Goal: Task Accomplishment & Management: Use online tool/utility

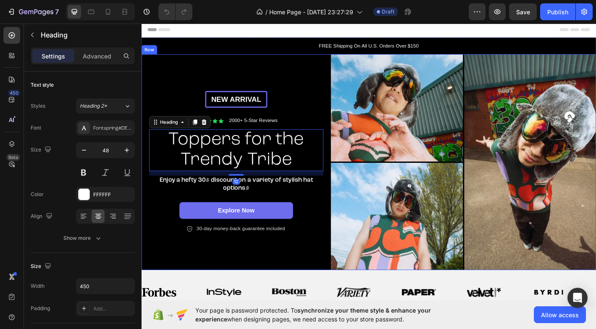
click at [282, 73] on div "New arrival Text [GEOGRAPHIC_DATA] Icon Icon Icon Icon Icon Icon List 2000+ 5-S…" at bounding box center [247, 177] width 210 height 239
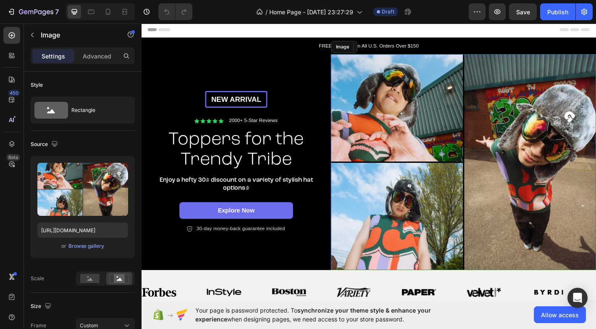
click at [416, 149] on img at bounding box center [499, 177] width 294 height 239
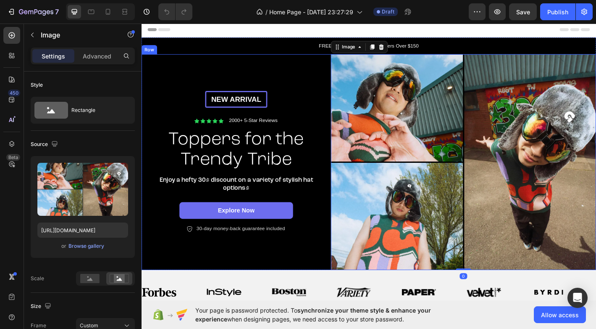
click at [292, 84] on div "New arrival Text [GEOGRAPHIC_DATA] Icon Icon Icon Icon Icon Icon List 2000+ 5-S…" at bounding box center [247, 177] width 210 height 239
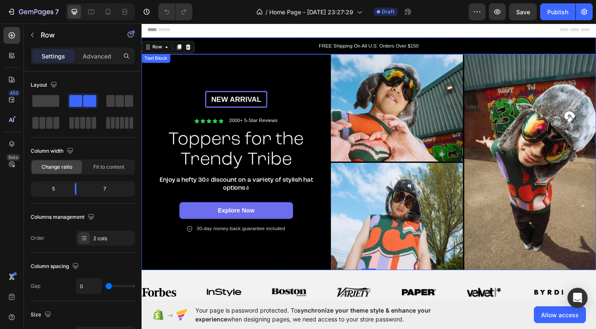
click at [394, 47] on p "FREE Shipping On All U.S. Orders Over $150" at bounding box center [393, 48] width 503 height 8
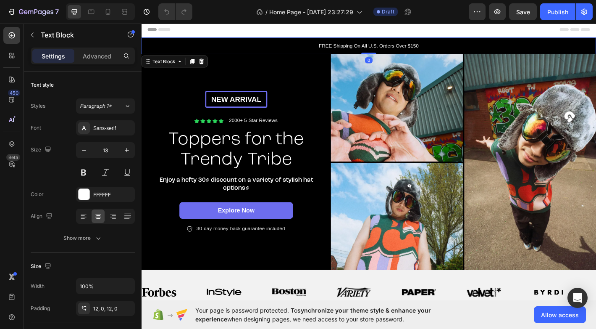
click at [394, 47] on p "FREE Shipping On All U.S. Orders Over $150" at bounding box center [393, 48] width 503 height 8
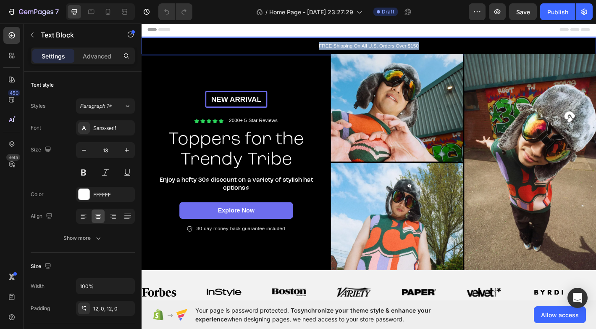
click at [394, 47] on p "FREE Shipping On All U.S. Orders Over $150" at bounding box center [393, 48] width 503 height 8
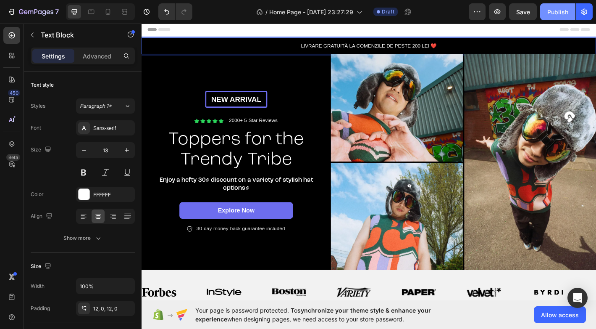
click at [560, 15] on div "Publish" at bounding box center [558, 12] width 21 height 9
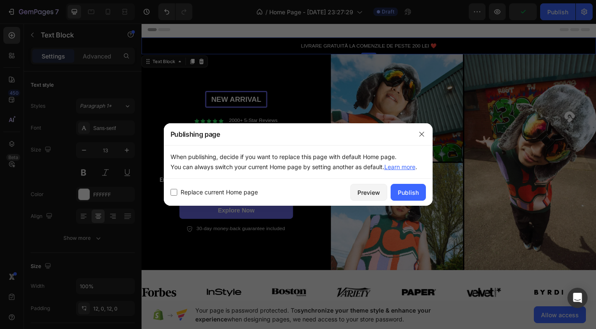
click at [228, 193] on span "Replace current Home page" at bounding box center [219, 192] width 77 height 10
checkbox input "true"
click at [422, 132] on icon "button" at bounding box center [422, 134] width 7 height 7
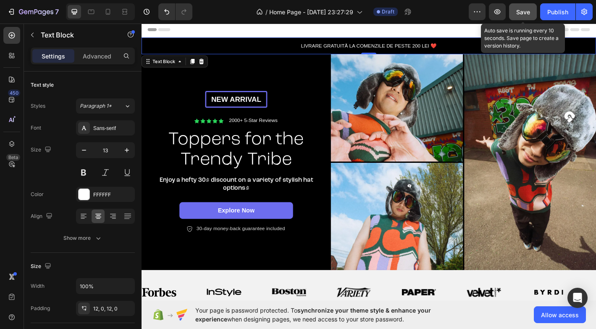
click at [520, 16] on div "Save" at bounding box center [524, 12] width 14 height 9
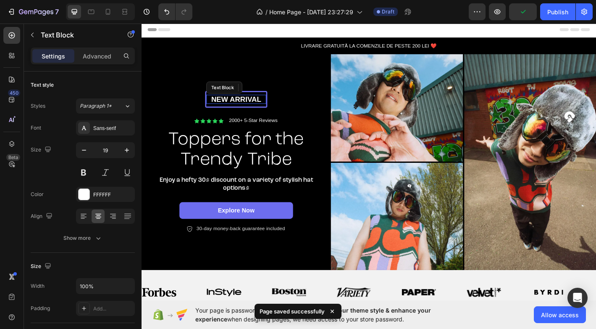
click at [252, 108] on p "New arrival" at bounding box center [246, 108] width 65 height 11
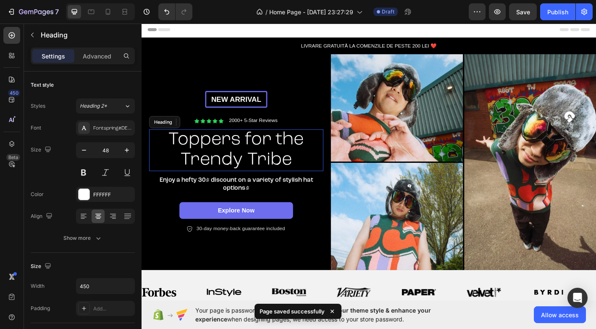
click at [253, 152] on h2 "Toppers for the Trendy Tribe" at bounding box center [246, 164] width 189 height 46
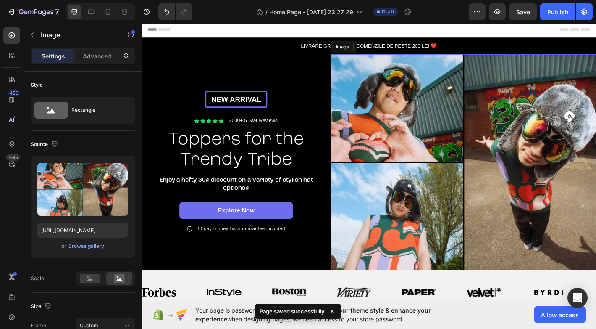
click at [413, 127] on img at bounding box center [499, 177] width 294 height 239
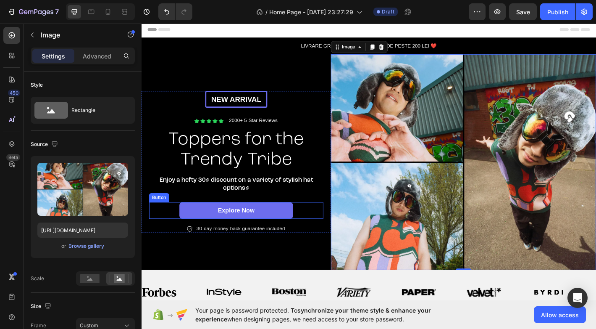
scroll to position [33, 0]
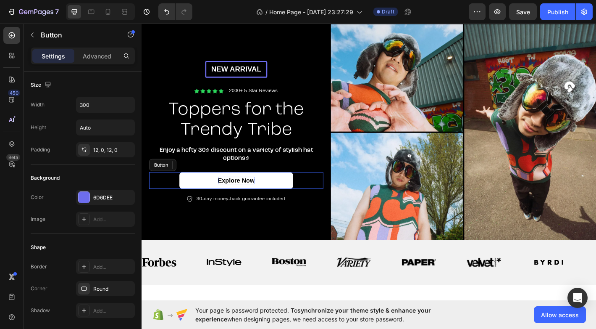
click at [253, 199] on p "Explore Now" at bounding box center [247, 197] width 41 height 9
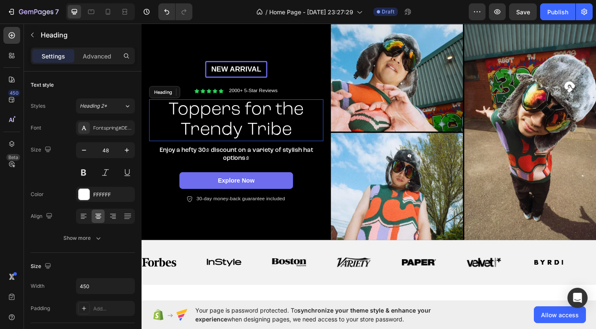
click at [251, 128] on h2 "Toppers for the Trendy Tribe" at bounding box center [246, 131] width 189 height 46
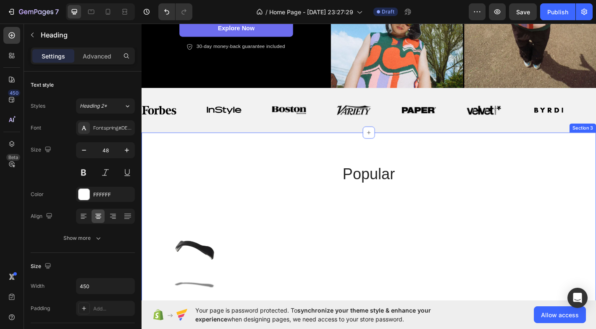
scroll to position [194, 0]
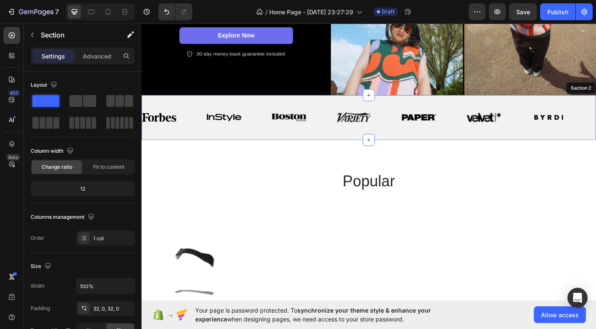
click at [376, 149] on div "Image Image Image Image Image Image Image Image Image Image Image Image Image I…" at bounding box center [394, 128] width 504 height 50
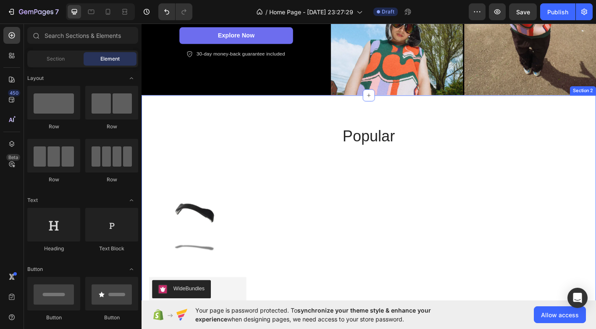
scroll to position [184, 0]
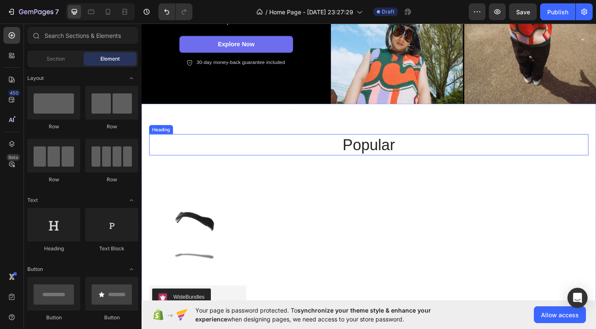
click at [403, 152] on h2 "popular" at bounding box center [394, 158] width 488 height 24
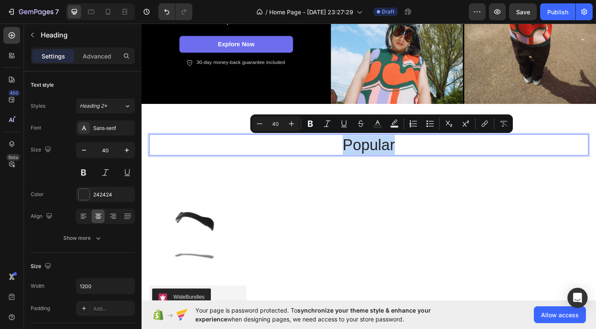
click at [403, 152] on p "popular" at bounding box center [394, 158] width 486 height 22
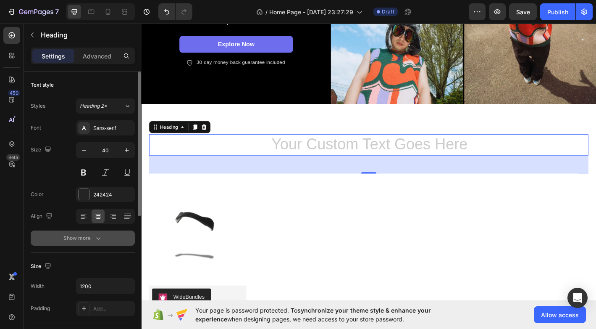
click at [93, 239] on div "Show more" at bounding box center [82, 238] width 39 height 8
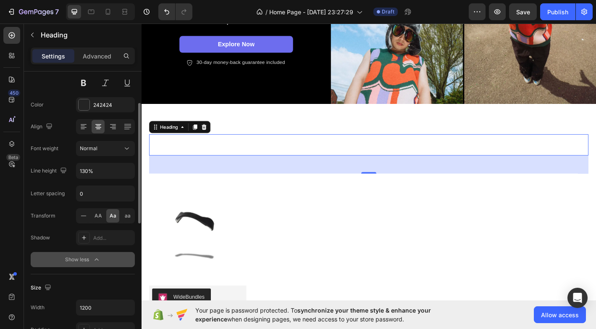
scroll to position [131, 0]
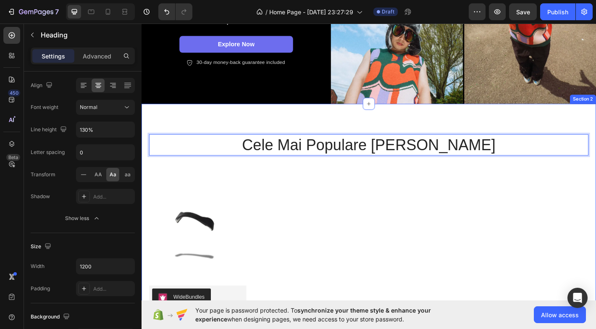
click at [395, 189] on div "Cele Mai Populare Cadouri Heading 48 Product Images WideBundles WideBundles Ava…" at bounding box center [394, 261] width 488 height 231
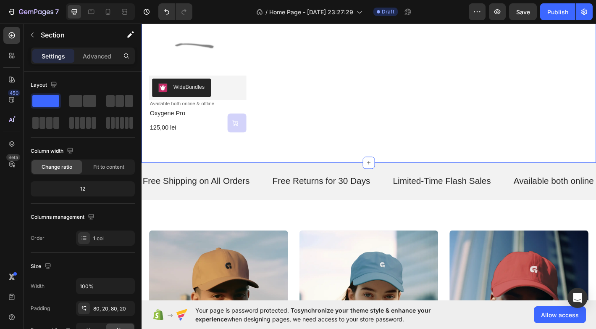
scroll to position [430, 0]
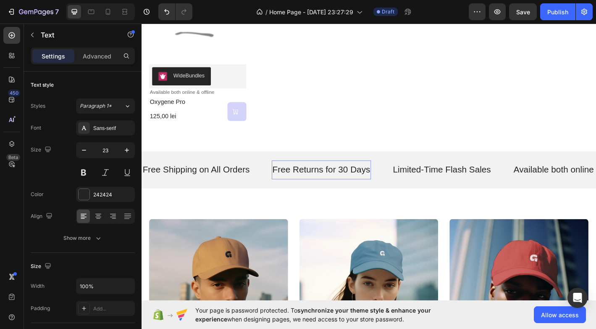
click at [388, 194] on div "Free Returns for 30 Days Text" at bounding box center [341, 185] width 110 height 21
click at [356, 186] on p "Free Returns for 30 Days" at bounding box center [341, 185] width 108 height 13
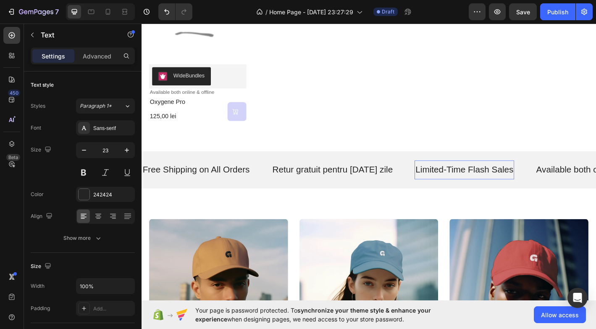
click at [461, 181] on p "Limited-Time Flash Sales" at bounding box center [500, 185] width 109 height 13
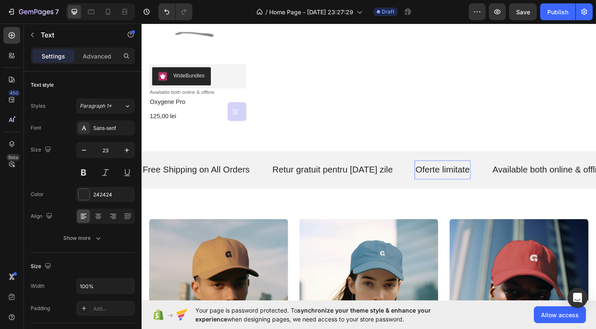
click at [459, 182] on p "Oferte limitate" at bounding box center [476, 185] width 60 height 13
click at [572, 187] on p "Available both online & offline" at bounding box center [594, 185] width 127 height 13
click at [565, 183] on p "Available both online & offline" at bounding box center [594, 185] width 127 height 13
click at [551, 187] on p "Available both online & offline" at bounding box center [594, 185] width 127 height 13
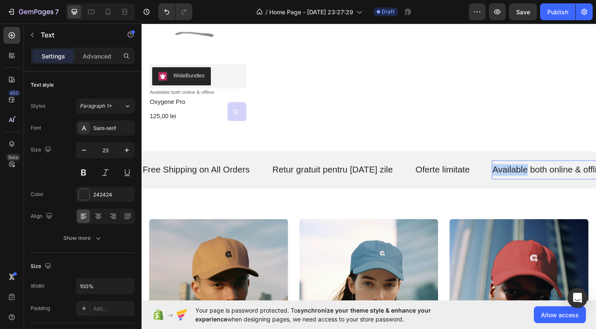
click at [551, 187] on p "Available both online & offline" at bounding box center [594, 185] width 127 height 13
click at [227, 180] on p "Free Shipping on All Orders" at bounding box center [202, 185] width 119 height 13
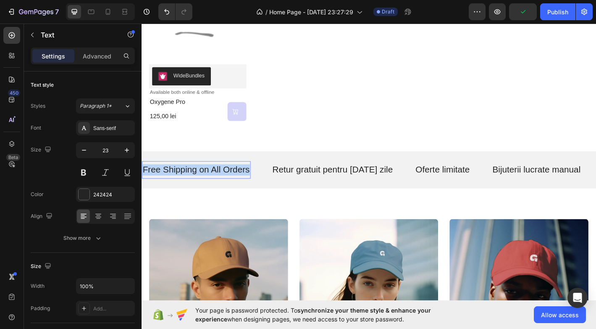
click at [227, 180] on p "Free Shipping on All Orders" at bounding box center [202, 185] width 119 height 13
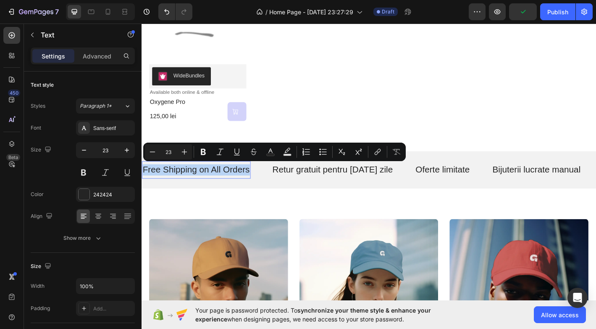
click at [227, 180] on p "Free Shipping on All Orders" at bounding box center [202, 185] width 119 height 13
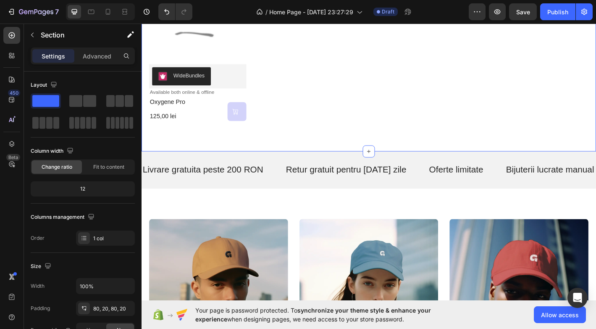
click at [285, 158] on div "Cele Mai Populare Cadouri Heading Product Images WideBundles WideBundles Availa…" at bounding box center [394, 16] width 504 height 298
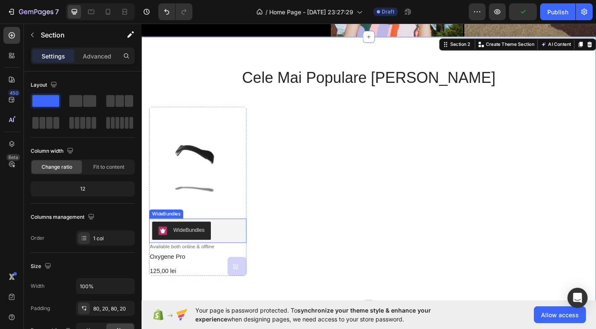
scroll to position [270, 0]
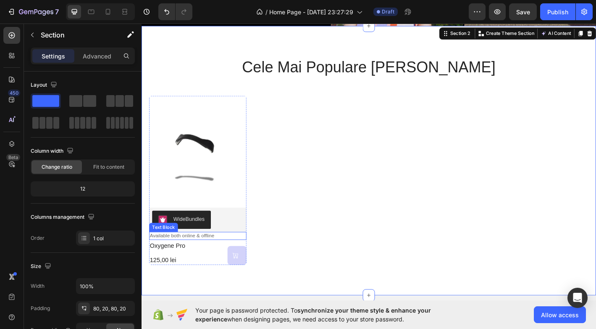
click at [219, 260] on p "Available both online & offline" at bounding box center [204, 259] width 106 height 7
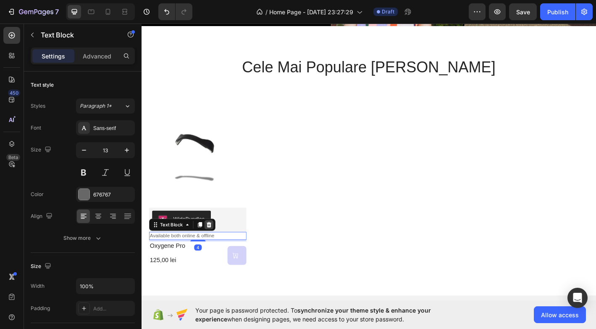
click at [219, 247] on icon at bounding box center [216, 246] width 7 height 7
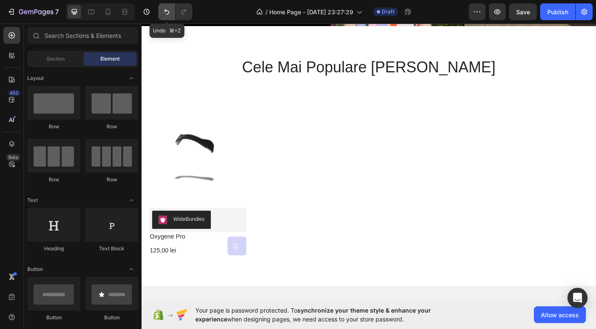
click at [161, 13] on button "Undo/Redo" at bounding box center [166, 11] width 17 height 17
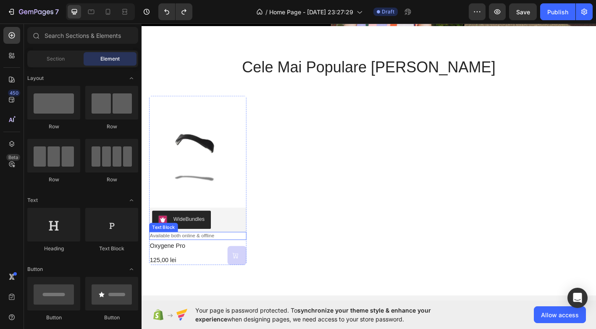
click at [193, 256] on p "Available both online & offline" at bounding box center [204, 259] width 106 height 7
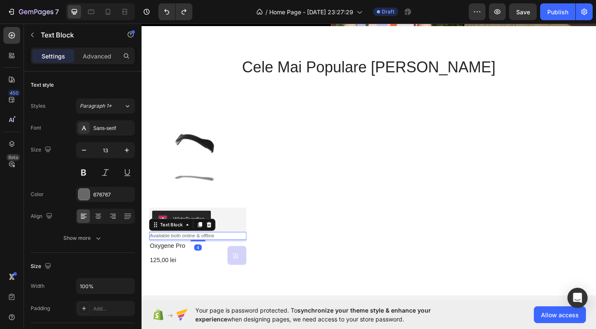
click at [193, 256] on p "Available both online & offline" at bounding box center [204, 259] width 106 height 7
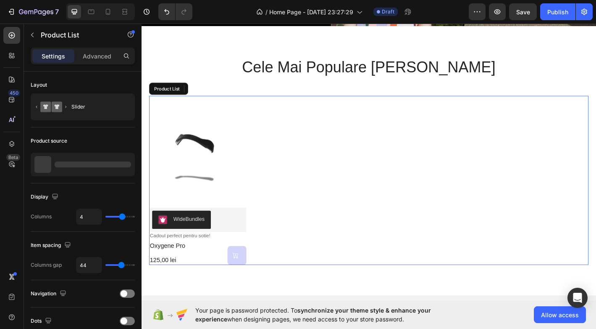
click at [319, 253] on div "Product Images WideBundles WideBundles Cadoul perfect pentru sotie! Text Block …" at bounding box center [394, 197] width 488 height 187
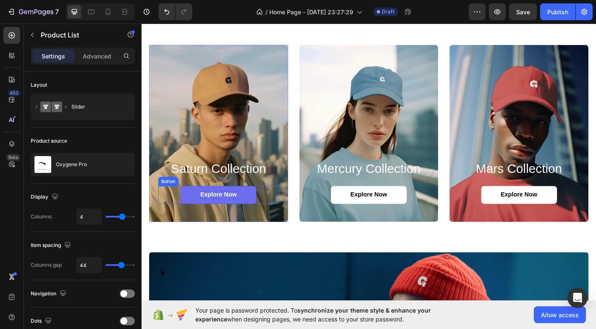
scroll to position [614, 0]
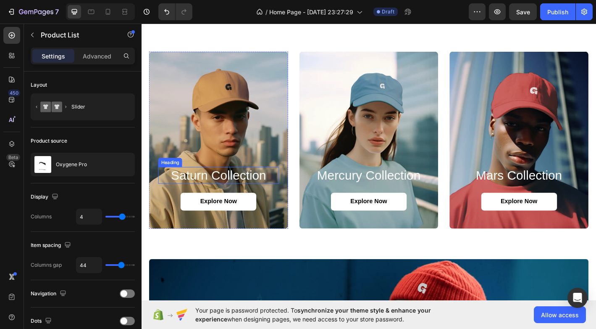
click at [245, 195] on h2 "saturn collection" at bounding box center [227, 191] width 134 height 18
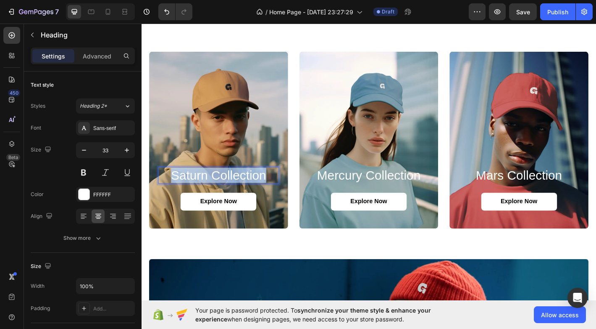
click at [245, 195] on p "saturn collection" at bounding box center [227, 191] width 132 height 17
click at [259, 195] on p "Pentru Sotie" at bounding box center [227, 191] width 132 height 17
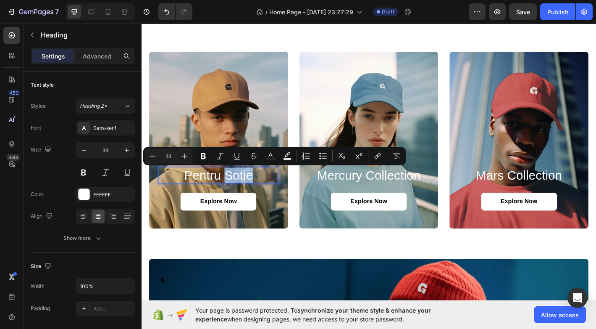
click at [253, 194] on p "Pentru Sotie" at bounding box center [227, 191] width 132 height 17
click at [253, 195] on p "Pentru Sotie" at bounding box center [227, 191] width 132 height 17
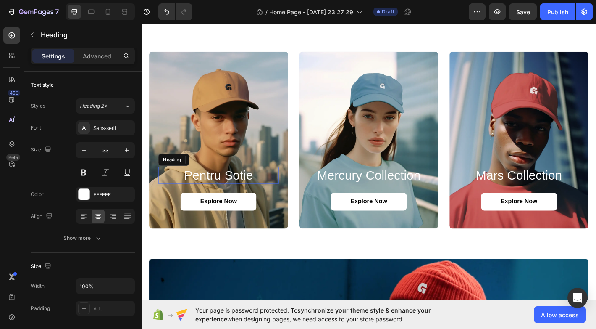
click at [253, 192] on p "Pentru Sotie" at bounding box center [227, 191] width 132 height 17
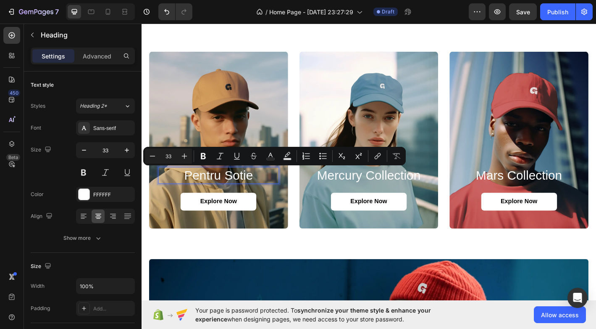
click at [253, 190] on p "Pentru Sotie" at bounding box center [227, 191] width 132 height 17
click at [250, 191] on p "Pentru Sotie" at bounding box center [227, 191] width 132 height 17
click at [253, 195] on p "Pentru Sotie" at bounding box center [227, 191] width 132 height 17
click at [382, 190] on h2 "mercury collection" at bounding box center [394, 191] width 134 height 18
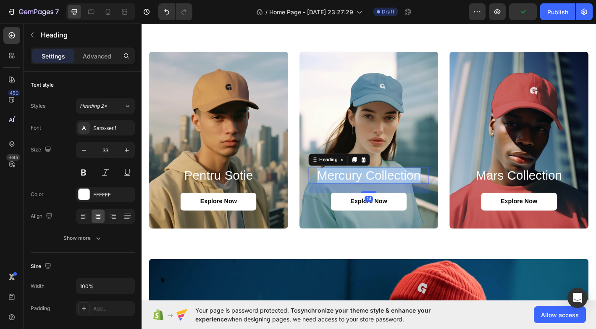
click at [382, 190] on p "mercury collection" at bounding box center [394, 191] width 132 height 17
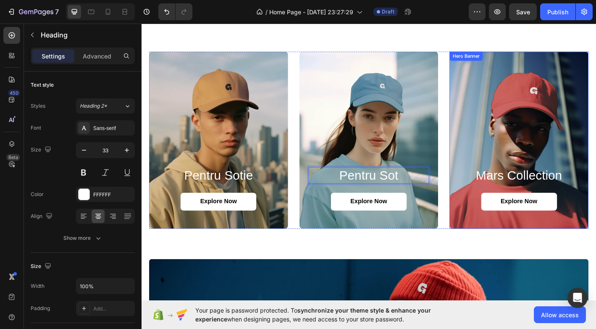
click at [553, 187] on h2 "mars collection" at bounding box center [560, 191] width 134 height 18
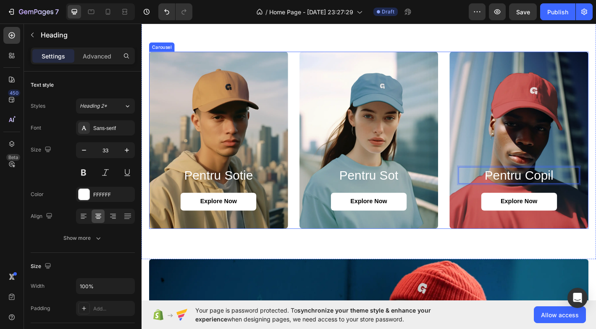
click at [471, 203] on div "Pentru Sot Heading Explore Now Button" at bounding box center [394, 216] width 154 height 68
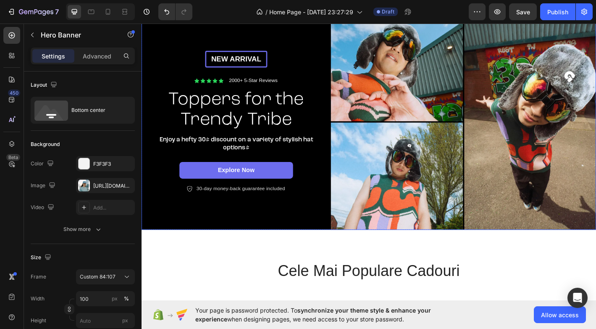
scroll to position [54, 0]
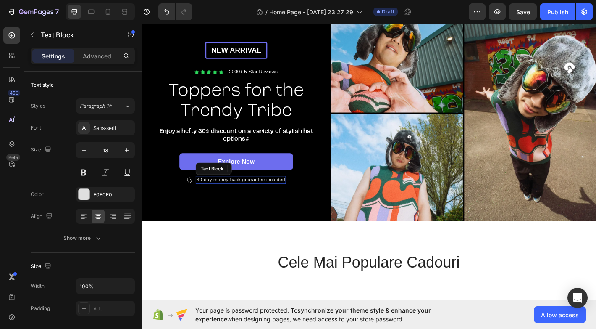
click at [251, 194] on p "30-day money-back guarantee included" at bounding box center [252, 196] width 98 height 7
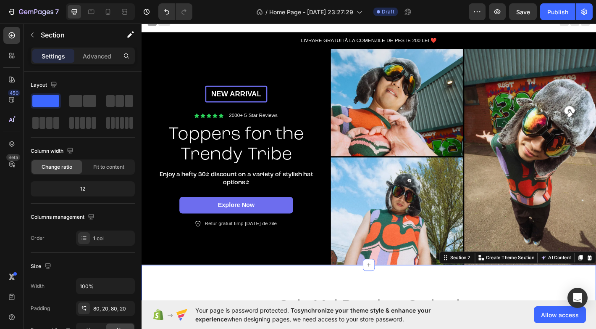
scroll to position [0, 0]
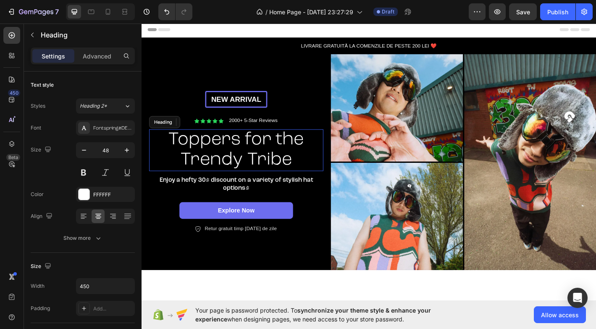
click at [259, 157] on h2 "Toppers for the Trendy Tribe" at bounding box center [246, 164] width 189 height 46
click at [268, 153] on p "Toppers for the Trendy Tribe" at bounding box center [246, 164] width 187 height 45
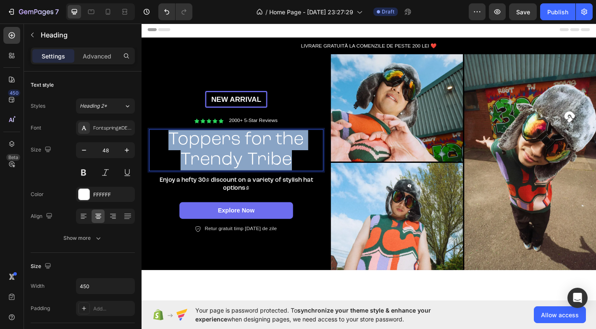
click at [268, 153] on p "Toppers for the Trendy Tribe" at bounding box center [246, 164] width 187 height 45
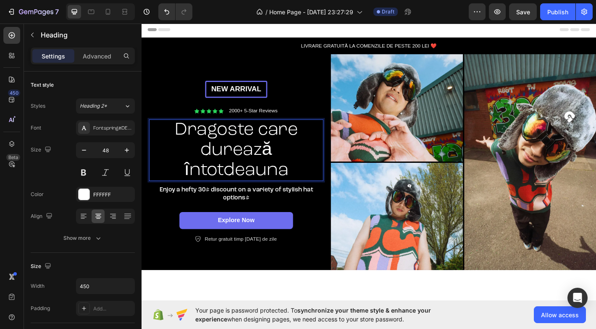
click at [190, 182] on p "Dragoste care durează întotdeauna" at bounding box center [246, 164] width 187 height 66
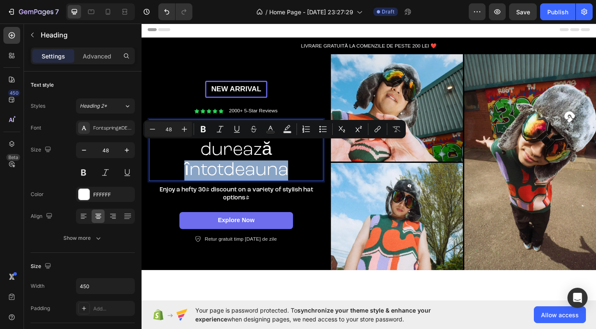
drag, startPoint x: 190, startPoint y: 182, endPoint x: 241, endPoint y: 182, distance: 51.3
click at [241, 182] on p "Dragoste care durează întotdeauna" at bounding box center [246, 164] width 187 height 66
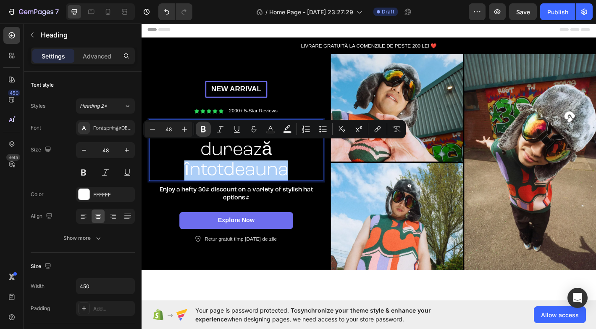
click at [201, 130] on icon "Editor contextual toolbar" at bounding box center [203, 129] width 5 height 6
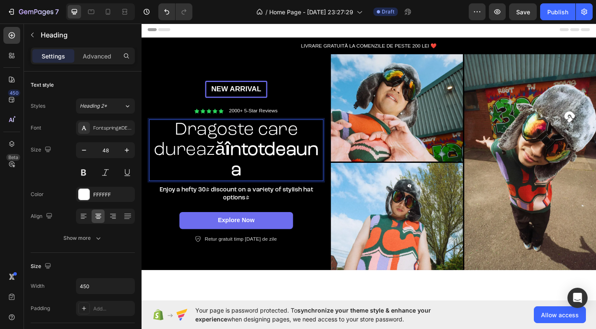
click at [235, 183] on strong "întotdeauna" at bounding box center [287, 175] width 104 height 42
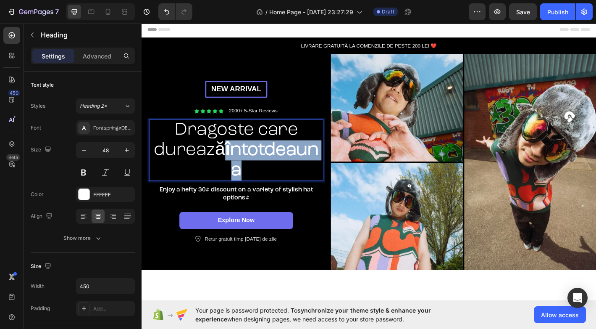
click at [235, 183] on strong "întotdeauna" at bounding box center [287, 175] width 104 height 42
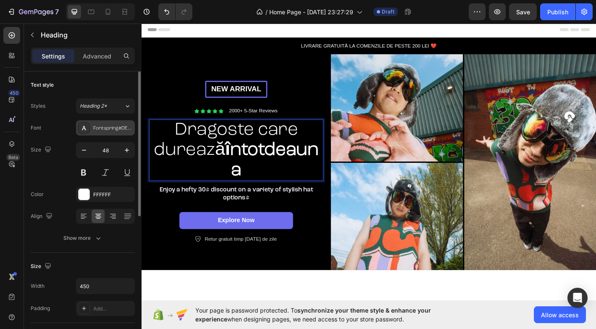
click at [113, 130] on div "Fontspring-DEMO-rocgrotesk-light" at bounding box center [113, 128] width 40 height 8
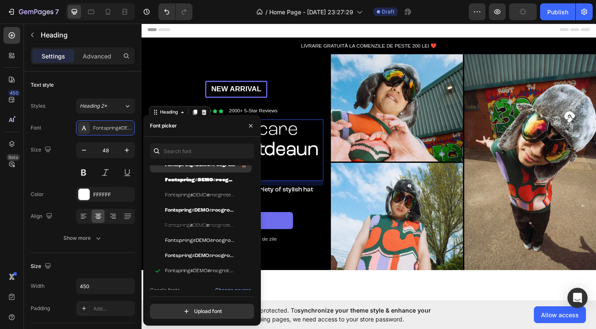
scroll to position [57, 0]
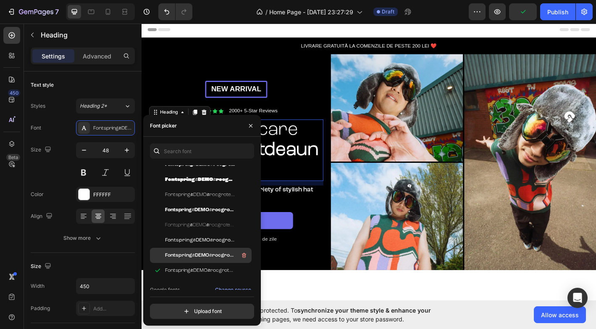
click at [199, 253] on span "Fontspring-DEMO-rocgrotesk-medium" at bounding box center [200, 255] width 70 height 8
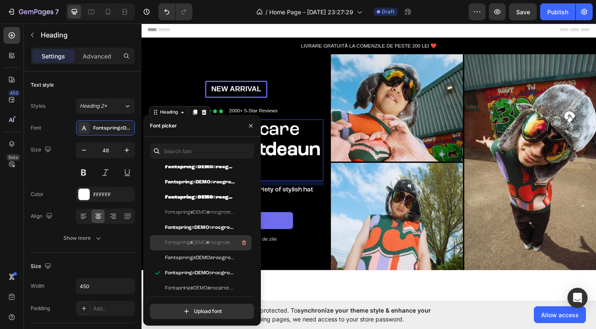
scroll to position [76, 0]
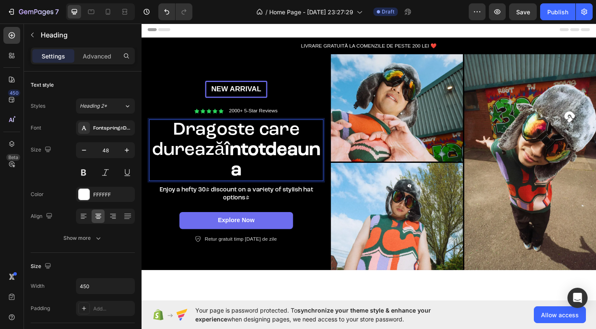
click at [277, 182] on strong "întotdeauna" at bounding box center [287, 175] width 106 height 42
click at [278, 171] on p "Dragoste care durează întotdeauna" at bounding box center [246, 164] width 187 height 66
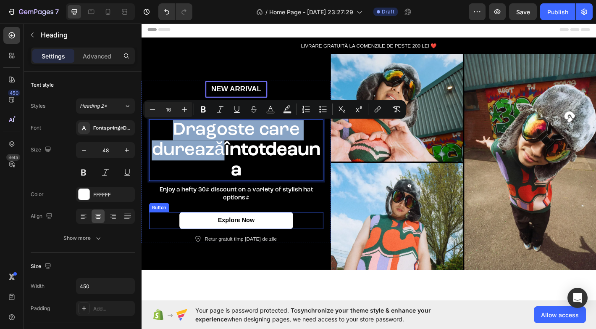
click at [200, 243] on link "Explore Now" at bounding box center [247, 241] width 126 height 19
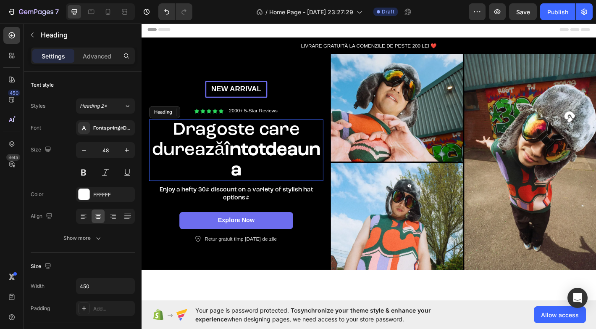
click at [269, 171] on p "Dragoste care durează întotdeauna" at bounding box center [246, 164] width 187 height 66
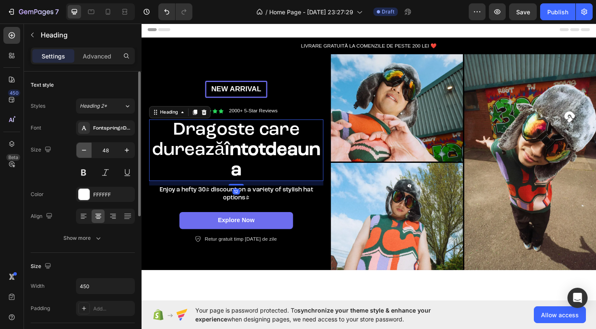
click at [88, 149] on icon "button" at bounding box center [84, 150] width 8 height 8
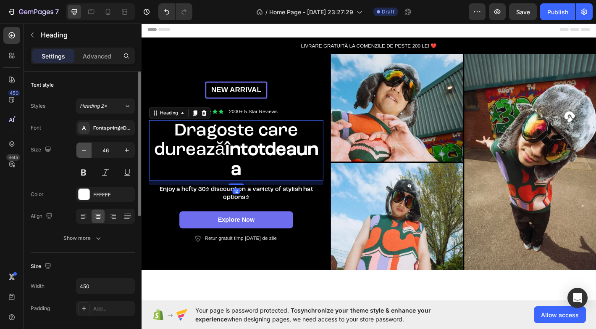
click at [88, 149] on icon "button" at bounding box center [84, 150] width 8 height 8
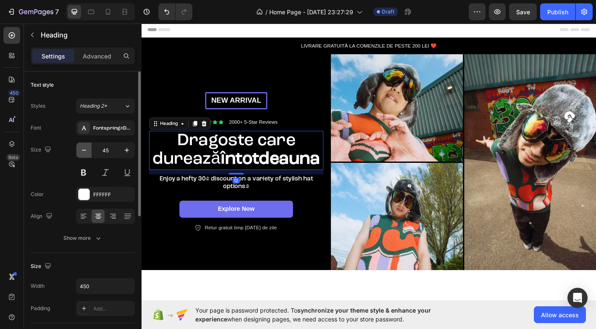
click at [88, 149] on icon "button" at bounding box center [84, 150] width 8 height 8
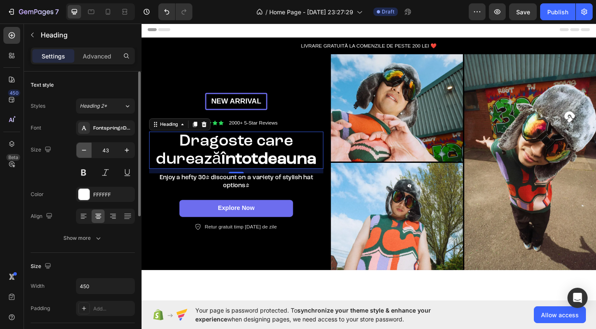
click at [88, 149] on icon "button" at bounding box center [84, 150] width 8 height 8
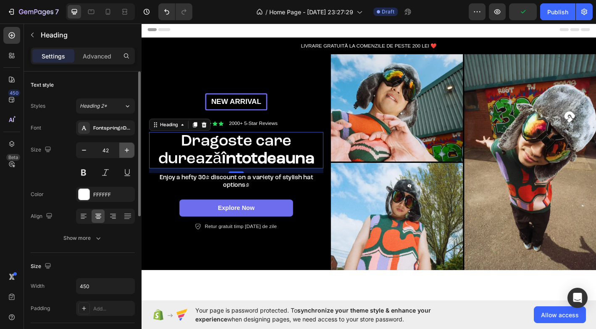
click at [124, 150] on icon "button" at bounding box center [127, 150] width 8 height 8
type input "43"
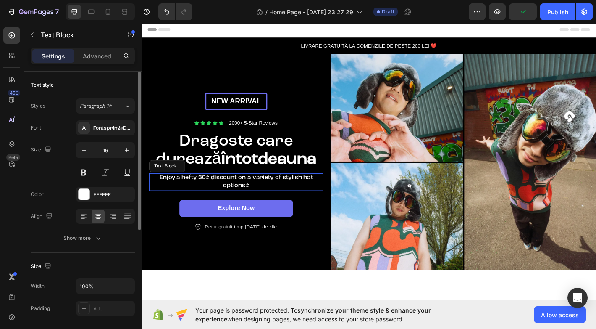
click at [235, 201] on p "Enjoy a hefty 30% discount on a variety of stylish hat options!" at bounding box center [247, 199] width 192 height 18
click at [243, 193] on p "Enjoy a hefty 30% discount on a variety of stylish hat options!" at bounding box center [247, 199] width 192 height 18
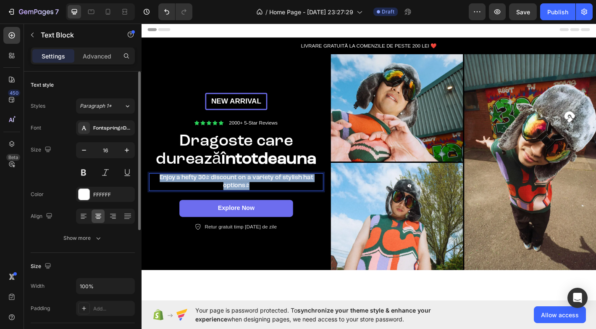
click at [243, 193] on p "Enjoy a hefty 30% discount on a variety of stylish hat options!" at bounding box center [247, 199] width 192 height 18
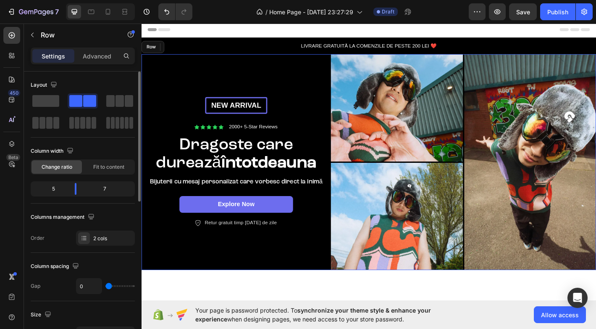
click at [204, 280] on div "New arrival Text [GEOGRAPHIC_DATA] Icon Icon Icon Icon Icon Icon List 2000+ 5-S…" at bounding box center [247, 177] width 210 height 239
click at [249, 113] on p "New arrival" at bounding box center [246, 114] width 65 height 11
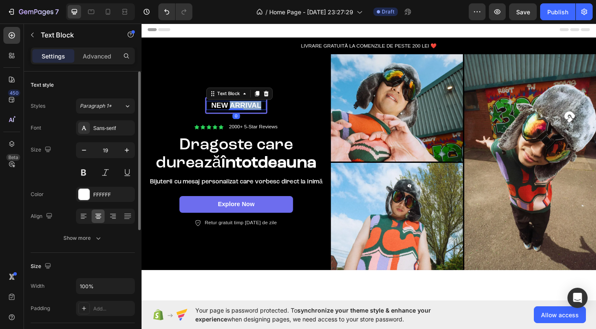
click at [249, 113] on p "New arrival" at bounding box center [246, 114] width 65 height 11
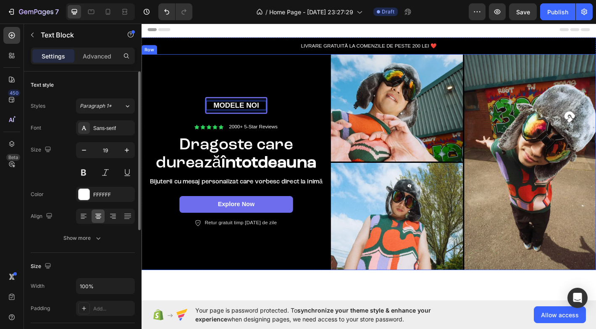
click at [252, 72] on div "MODELE NOI Text Block 0 Row Icon Icon Icon Icon Icon Icon List 2000+ 5-Star Rev…" at bounding box center [247, 177] width 210 height 239
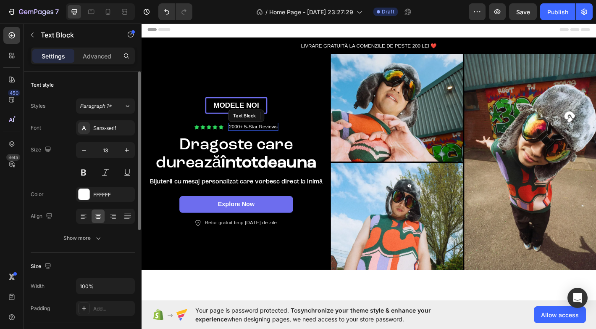
click at [247, 140] on p "2000+ 5-Star Reviews" at bounding box center [266, 138] width 54 height 7
click at [260, 140] on p "2000+ 5-Star Reviews" at bounding box center [266, 138] width 54 height 7
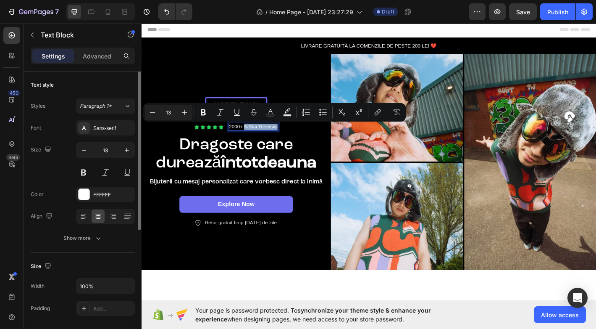
drag, startPoint x: 257, startPoint y: 140, endPoint x: 293, endPoint y: 140, distance: 36.1
click at [293, 140] on div "2000+ 5-Star Reviews" at bounding box center [265, 138] width 55 height 9
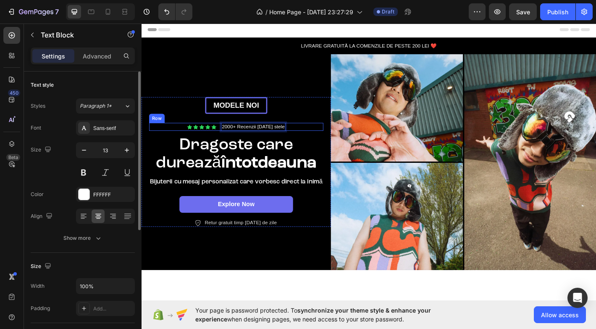
click at [326, 111] on div "MODELE NOI Text Block Row Icon Icon Icon Icon Icon Icon List 2000+ Recenzii [DA…" at bounding box center [246, 177] width 193 height 144
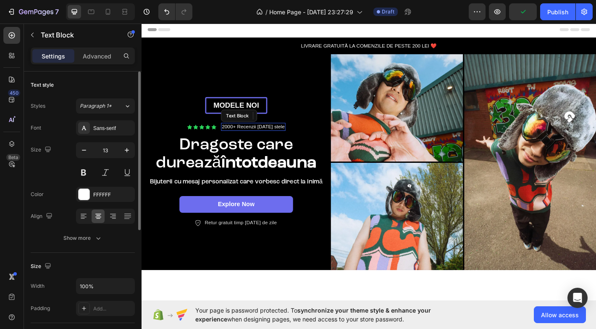
click at [243, 138] on p "2000+ Recenzii [DATE] stele" at bounding box center [266, 138] width 70 height 7
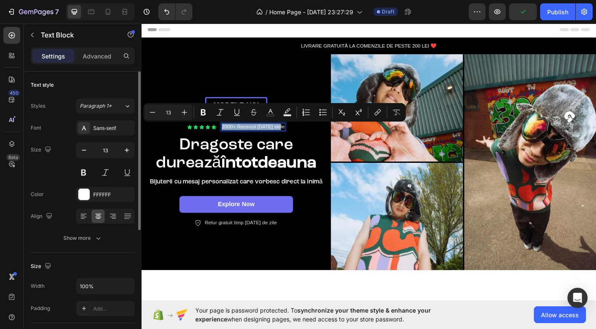
click at [243, 140] on p "2000+ Recenzii [DATE] stele" at bounding box center [266, 138] width 70 height 7
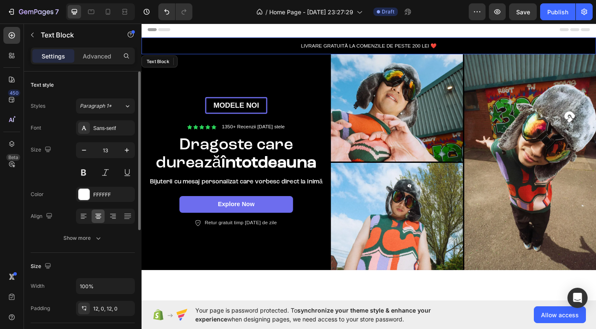
click at [290, 51] on p "LIVRARE GRATUITĂ LA COMENZILE DE PESTE 200 LEI ❤️" at bounding box center [393, 48] width 503 height 8
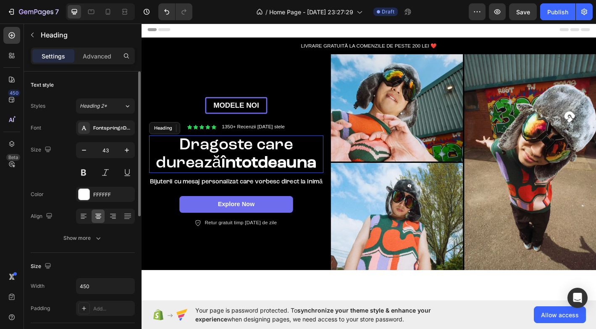
click at [274, 173] on strong "întotdeauna" at bounding box center [283, 178] width 106 height 18
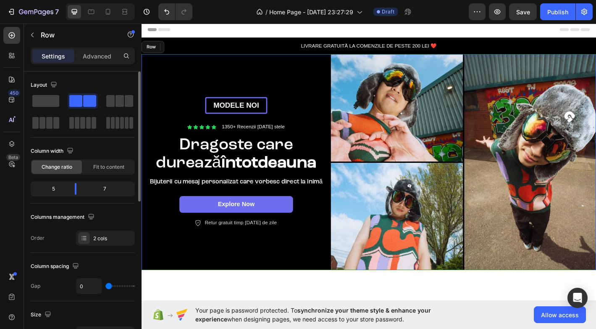
click at [278, 250] on div "MODELE NOI Text Block Row Icon Icon Icon Icon Icon Icon List 1350+ Recenzii [DA…" at bounding box center [247, 177] width 210 height 239
click at [317, 272] on div "MODELE NOI Text Block Row Icon Icon Icon Icon Icon Icon List 1350+ Recenzii [DA…" at bounding box center [247, 177] width 210 height 239
click at [434, 146] on img at bounding box center [499, 177] width 294 height 239
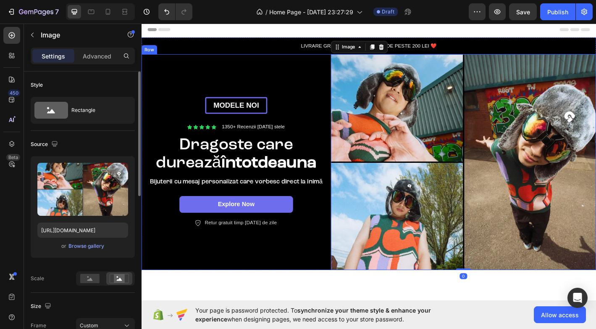
scroll to position [0, 0]
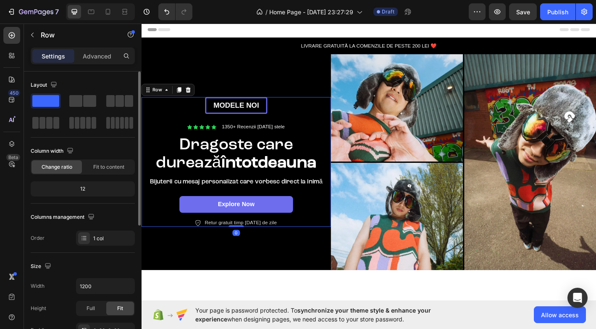
click at [281, 124] on div "MODELE NOI Text Block Row Icon Icon Icon Icon Icon Icon List 1350+ Recenzii [DA…" at bounding box center [246, 177] width 193 height 144
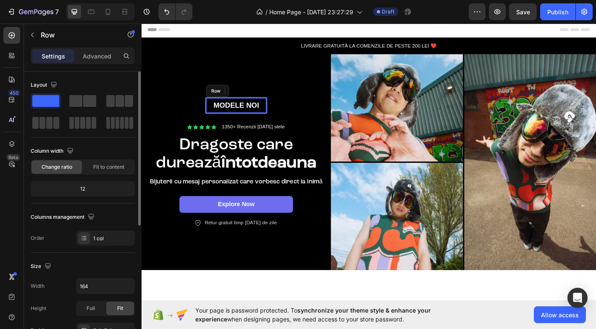
click at [278, 124] on div "MODELE NOI Text Block Row" at bounding box center [246, 114] width 69 height 19
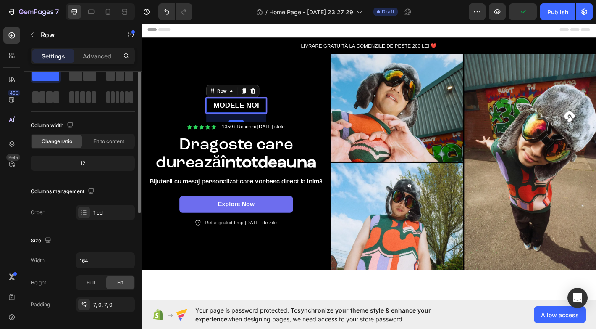
scroll to position [5, 0]
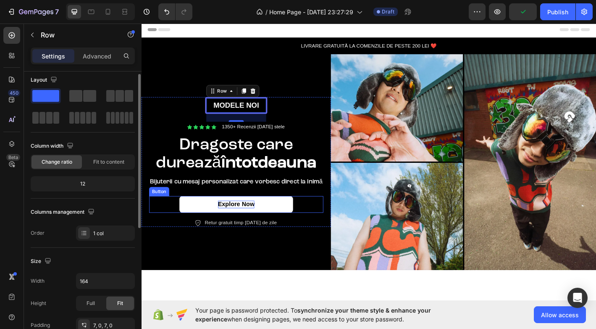
click at [266, 221] on p "Explore Now" at bounding box center [247, 224] width 41 height 9
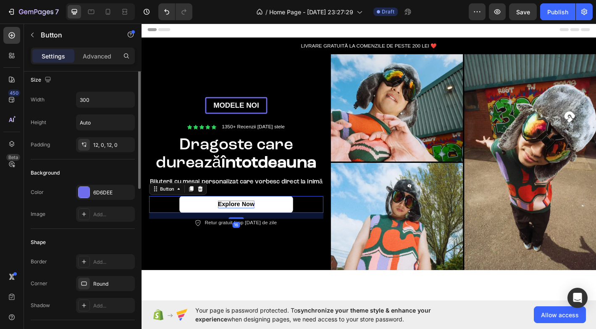
scroll to position [0, 0]
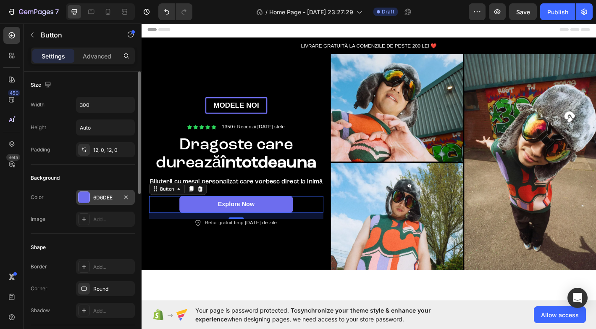
click at [85, 199] on div at bounding box center [84, 197] width 11 height 11
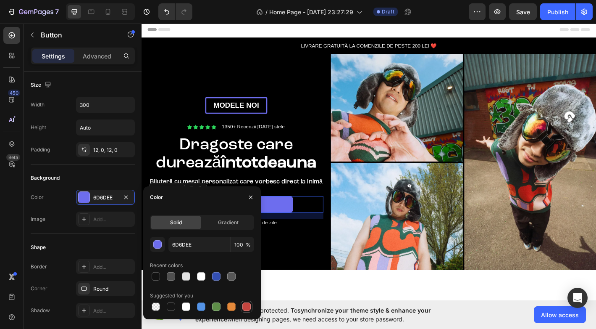
click at [251, 311] on div at bounding box center [247, 307] width 12 height 12
type input "C5453F"
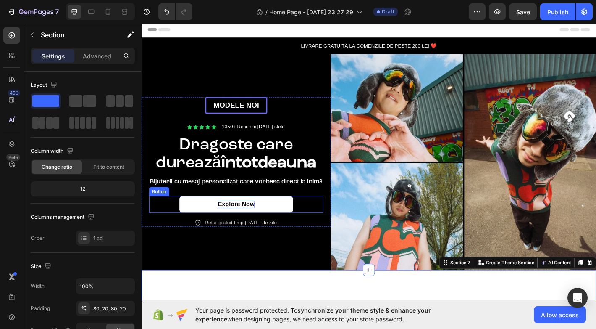
click at [256, 223] on p "Explore Now" at bounding box center [247, 224] width 41 height 9
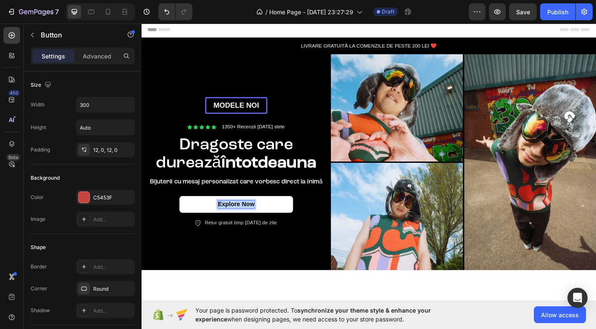
click at [256, 223] on p "Explore Now" at bounding box center [247, 224] width 41 height 9
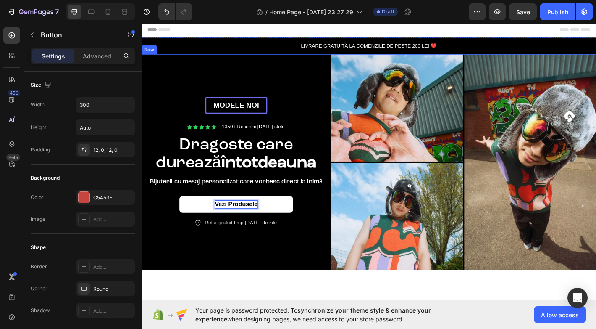
click at [272, 295] on div "MODELE NOI Text Block Row Icon Icon Icon Icon Icon Icon List 1350+ Recenzii [DA…" at bounding box center [247, 177] width 210 height 239
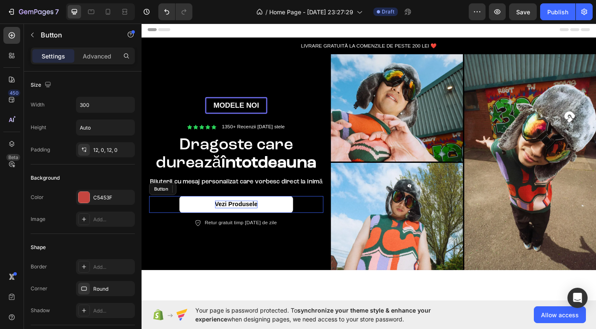
click at [231, 221] on p "Vezi Produsele" at bounding box center [246, 224] width 47 height 9
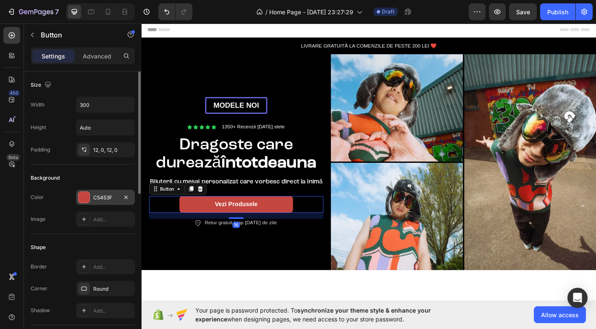
click at [84, 199] on div at bounding box center [84, 197] width 11 height 11
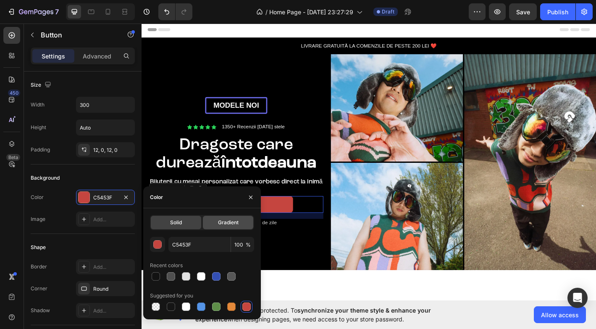
click at [210, 223] on div "Gradient" at bounding box center [228, 222] width 50 height 13
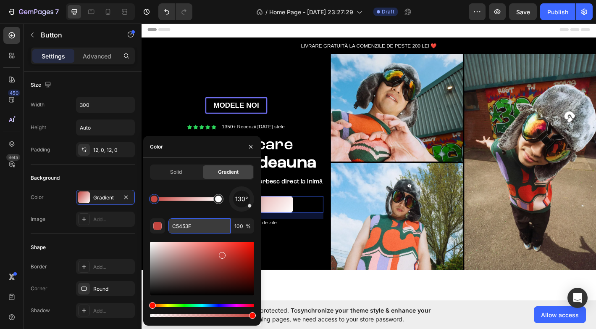
click at [186, 226] on input "C5453F" at bounding box center [200, 225] width 62 height 15
click at [177, 174] on span "Solid" at bounding box center [176, 172] width 12 height 8
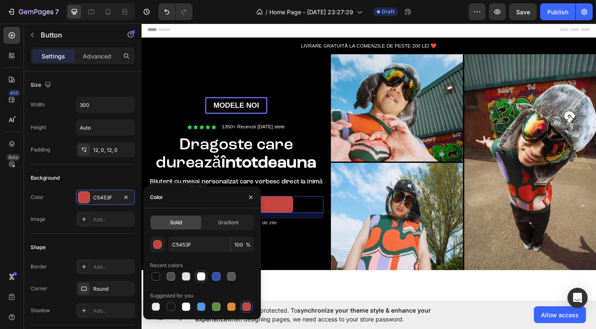
click at [197, 280] on div at bounding box center [201, 276] width 10 height 10
type input "FFFFFF"
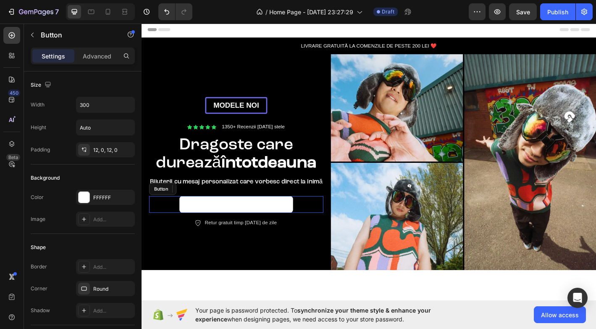
drag, startPoint x: 288, startPoint y: 224, endPoint x: 232, endPoint y: 210, distance: 58.2
click at [288, 224] on link "Vezi Produsele" at bounding box center [247, 224] width 126 height 19
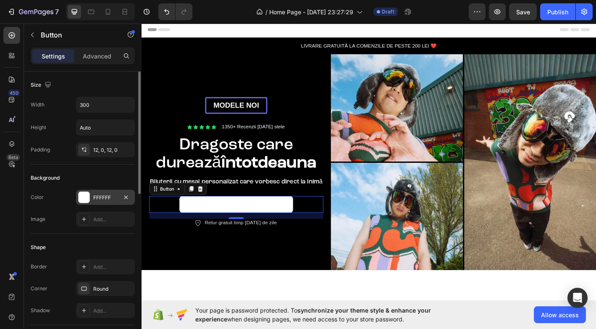
click at [85, 199] on div at bounding box center [84, 197] width 11 height 11
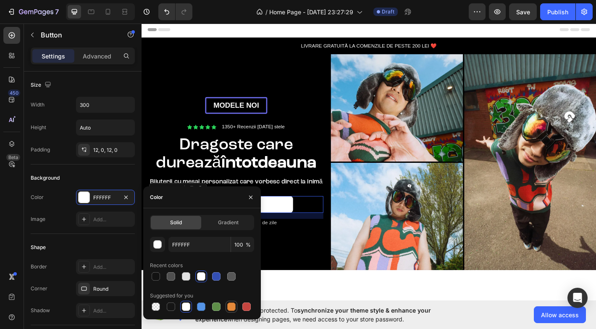
click at [236, 307] on div at bounding box center [232, 306] width 10 height 10
type input "E4893A"
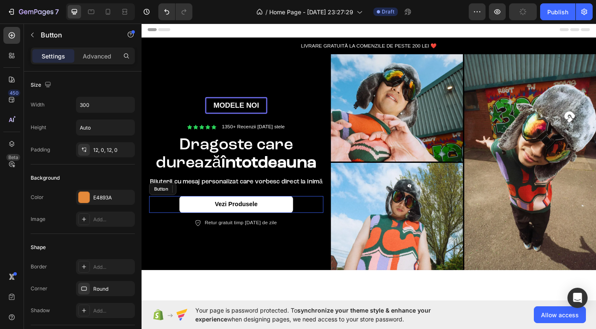
drag, startPoint x: 271, startPoint y: 218, endPoint x: 247, endPoint y: 201, distance: 29.3
click at [271, 218] on link "Vezi Produsele" at bounding box center [247, 224] width 126 height 19
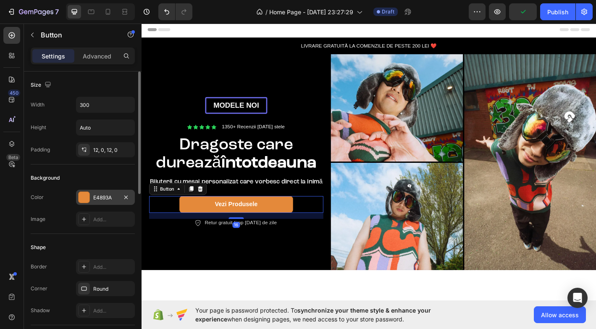
click at [88, 195] on div at bounding box center [84, 197] width 11 height 11
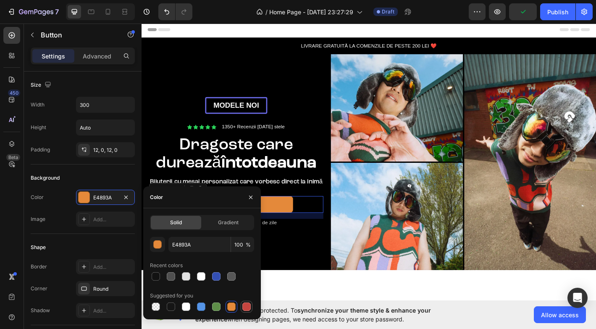
click at [243, 308] on div at bounding box center [247, 306] width 8 height 8
type input "C5453F"
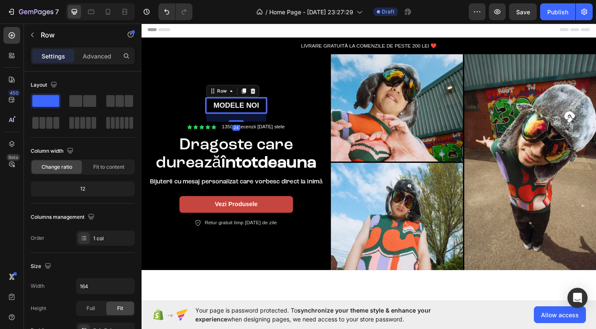
click at [278, 121] on div "MODELE NOI Text Block Row 24" at bounding box center [246, 114] width 69 height 19
click at [279, 123] on div "24" at bounding box center [247, 127] width 66 height 10
click at [279, 119] on p "MODELE NOI" at bounding box center [246, 114] width 65 height 11
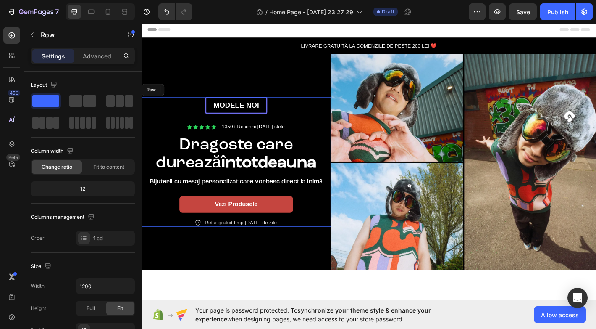
click at [281, 122] on div "MODELE NOI Text Block 0 Row Icon Icon Icon Icon Icon Icon List 1350+ Recenzii […" at bounding box center [246, 177] width 193 height 144
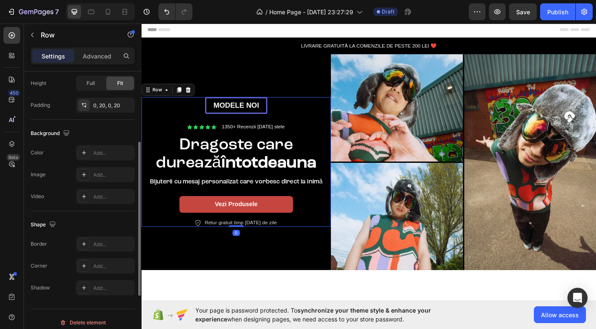
scroll to position [232, 0]
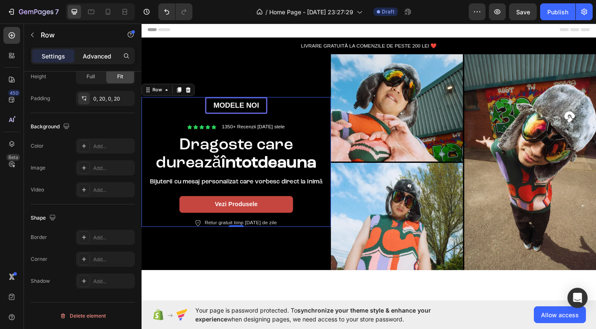
click at [89, 56] on p "Advanced" at bounding box center [97, 56] width 29 height 9
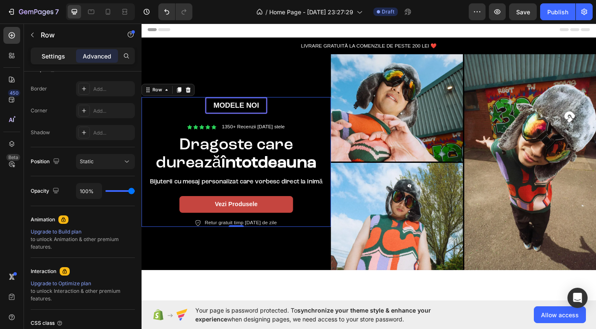
click at [58, 58] on p "Settings" at bounding box center [54, 56] width 24 height 9
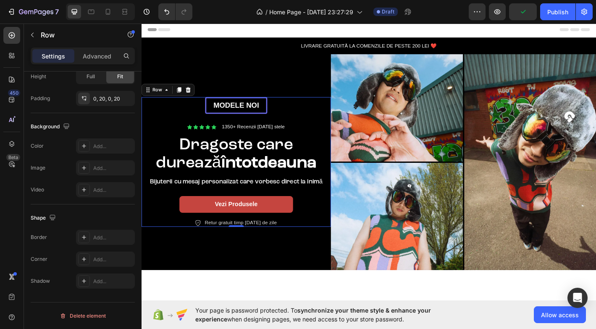
click at [252, 122] on div "MODELE NOI Text Block Row" at bounding box center [246, 114] width 69 height 19
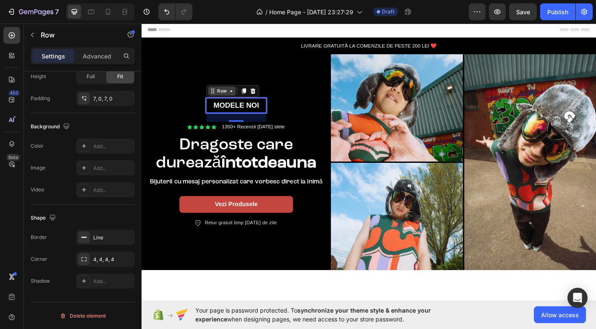
click at [235, 98] on div "Row" at bounding box center [231, 99] width 14 height 8
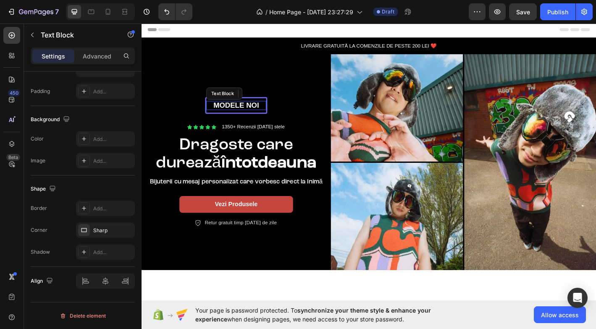
click at [237, 113] on p "MODELE NOI" at bounding box center [246, 114] width 65 height 11
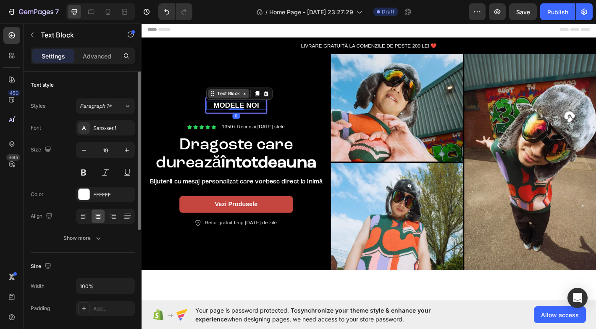
click at [235, 100] on div "Text Block" at bounding box center [238, 102] width 29 height 8
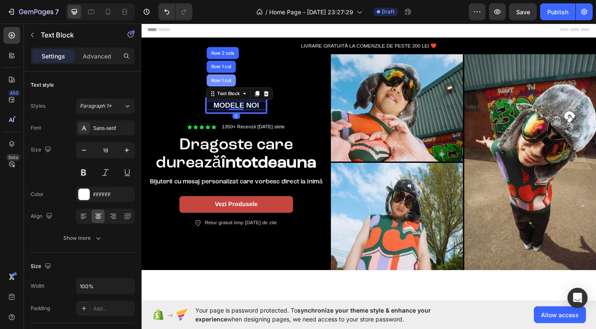
click at [234, 93] on div "Row 1 col" at bounding box center [230, 86] width 32 height 13
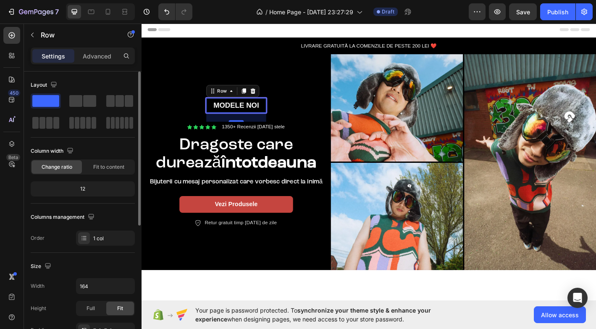
click at [98, 64] on div "Settings Advanced" at bounding box center [83, 59] width 118 height 24
click at [98, 62] on div "Advanced" at bounding box center [97, 55] width 42 height 13
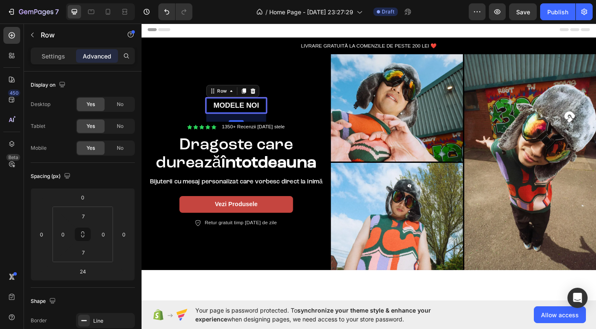
click at [98, 61] on div "Advanced" at bounding box center [97, 55] width 42 height 13
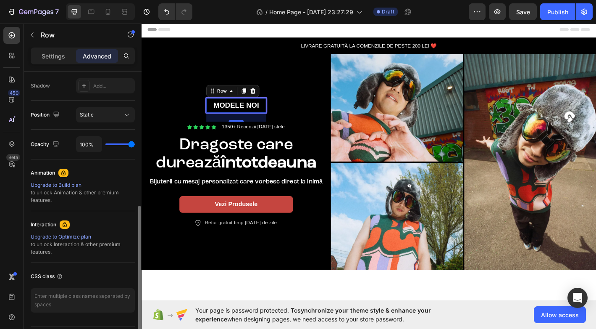
scroll to position [302, 0]
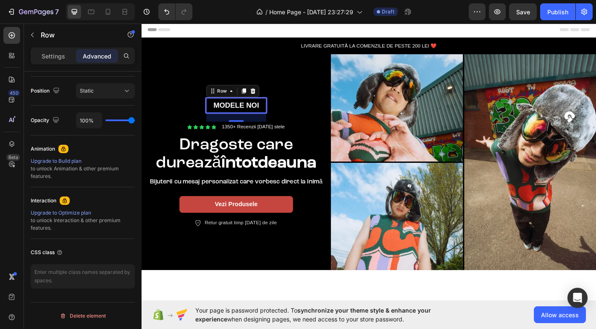
click at [281, 120] on div "MODELE NOI Text Block Row 24 Icon Icon Icon Icon Icon Icon List 1350+ Recenzii …" at bounding box center [246, 177] width 193 height 144
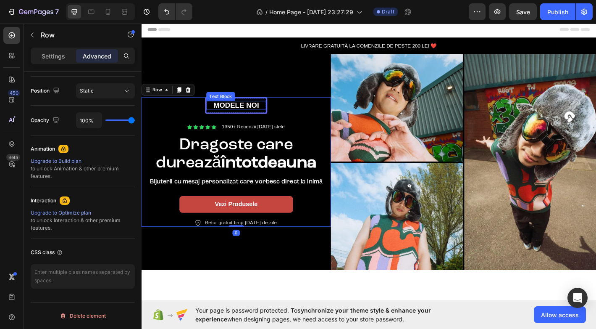
click at [278, 120] on p "MODELE NOI" at bounding box center [246, 114] width 65 height 11
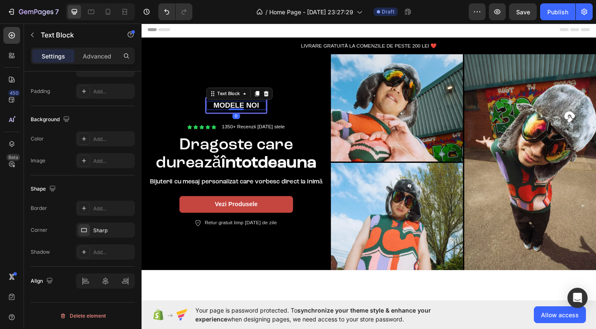
scroll to position [0, 0]
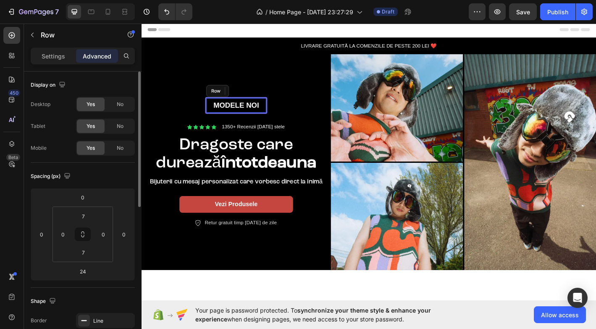
click at [280, 121] on div "MODELE NOI Text Block 0 Row" at bounding box center [246, 114] width 69 height 19
click at [280, 121] on div "MODELE NOI Text Block Row 24" at bounding box center [246, 114] width 69 height 19
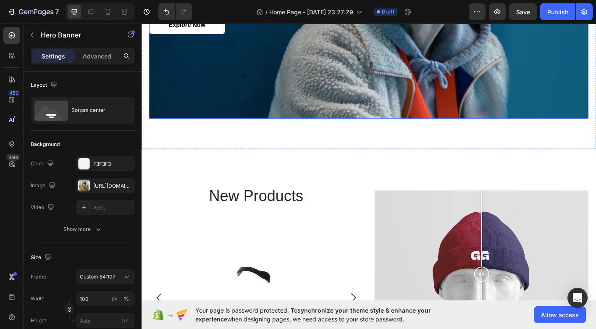
scroll to position [1046, 0]
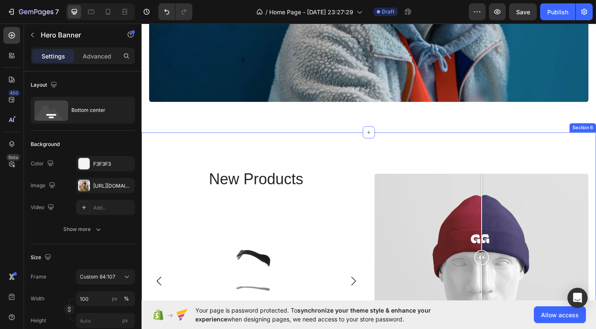
click at [373, 166] on div "new products Heading Product Images oxygene pro Product Title Row Product List …" at bounding box center [394, 283] width 504 height 278
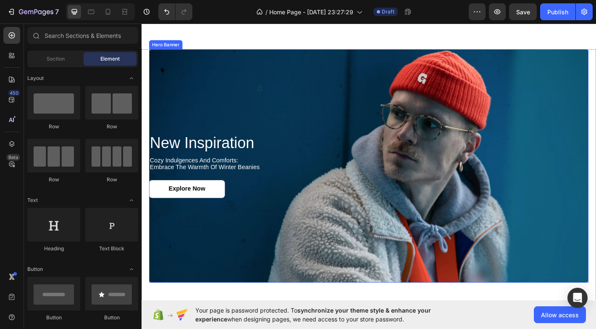
scroll to position [1005, 0]
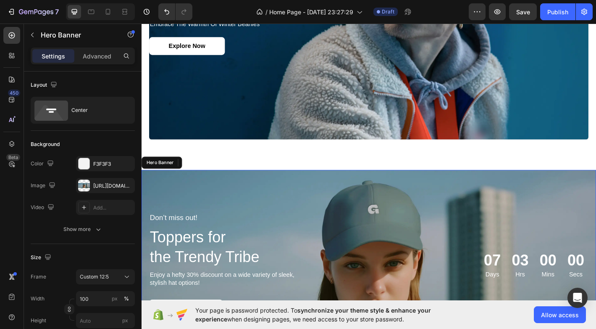
click at [385, 197] on div "Background Image" at bounding box center [394, 291] width 504 height 210
click at [164, 175] on div "Hero Banner" at bounding box center [169, 178] width 34 height 8
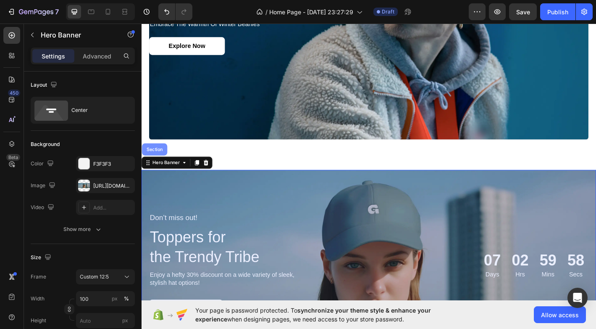
click at [162, 164] on div "Section" at bounding box center [155, 163] width 21 height 5
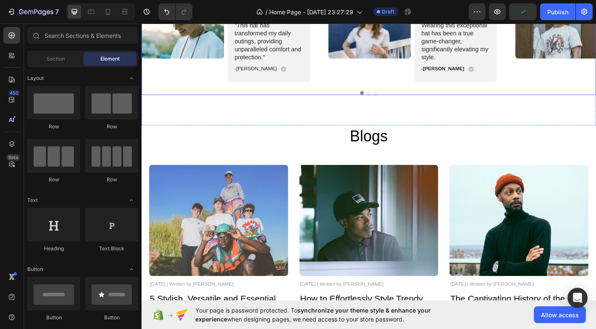
scroll to position [1301, 0]
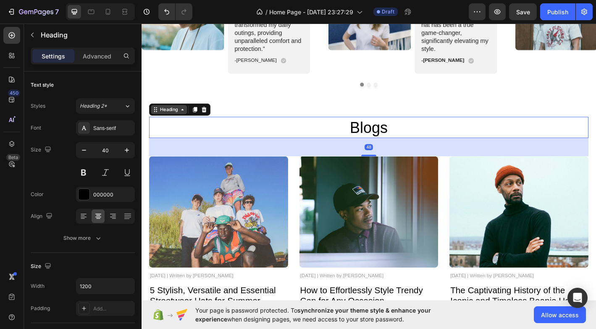
click at [181, 116] on div "Heading" at bounding box center [172, 119] width 23 height 8
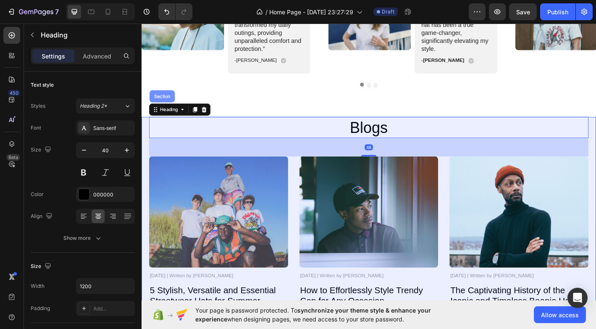
click at [172, 102] on div "Section" at bounding box center [164, 104] width 21 height 5
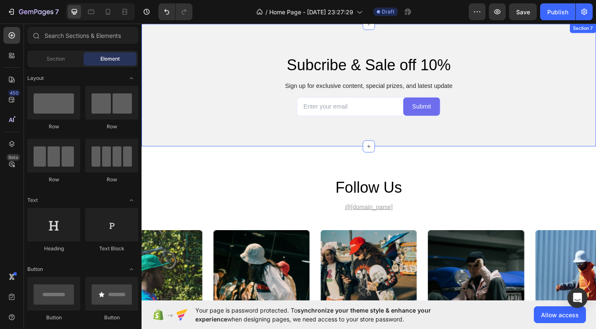
scroll to position [1465, 0]
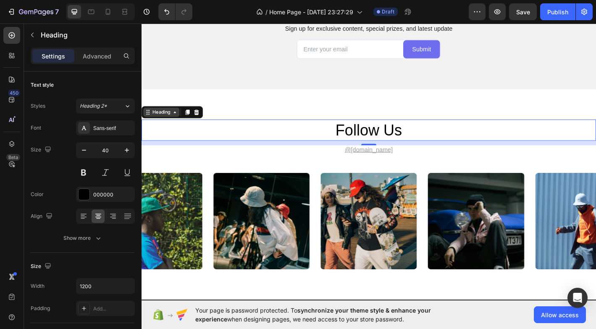
click at [159, 122] on div "Heading" at bounding box center [163, 122] width 23 height 8
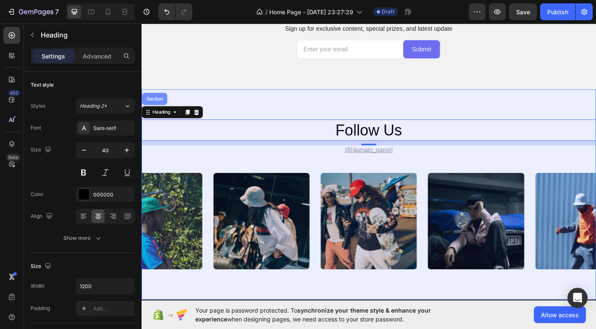
click at [159, 105] on div "Section" at bounding box center [155, 107] width 21 height 5
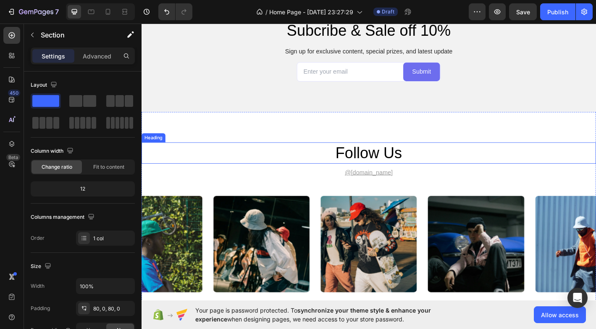
scroll to position [1205, 0]
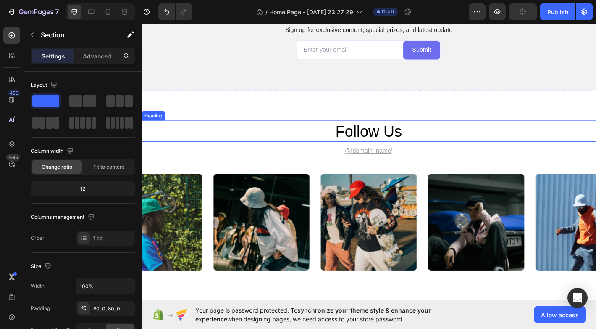
click at [284, 133] on h2 "follow us" at bounding box center [394, 143] width 504 height 24
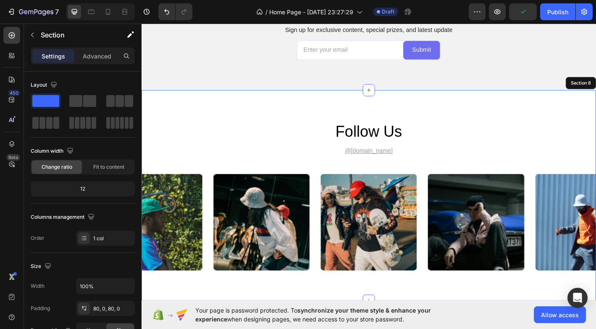
click at [256, 115] on div "follow us Heading 12 @[DOMAIN_NAME] Text Block Image Image Image Image Image Ca…" at bounding box center [394, 214] width 504 height 233
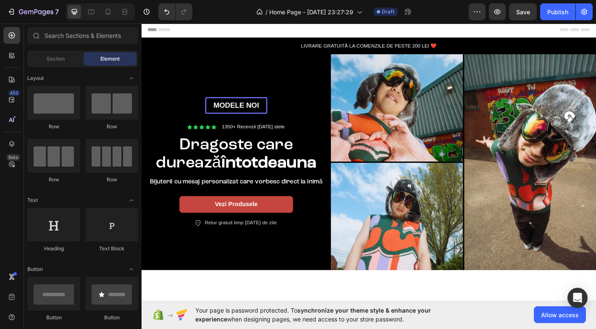
scroll to position [0, 0]
